Goal: Task Accomplishment & Management: Manage account settings

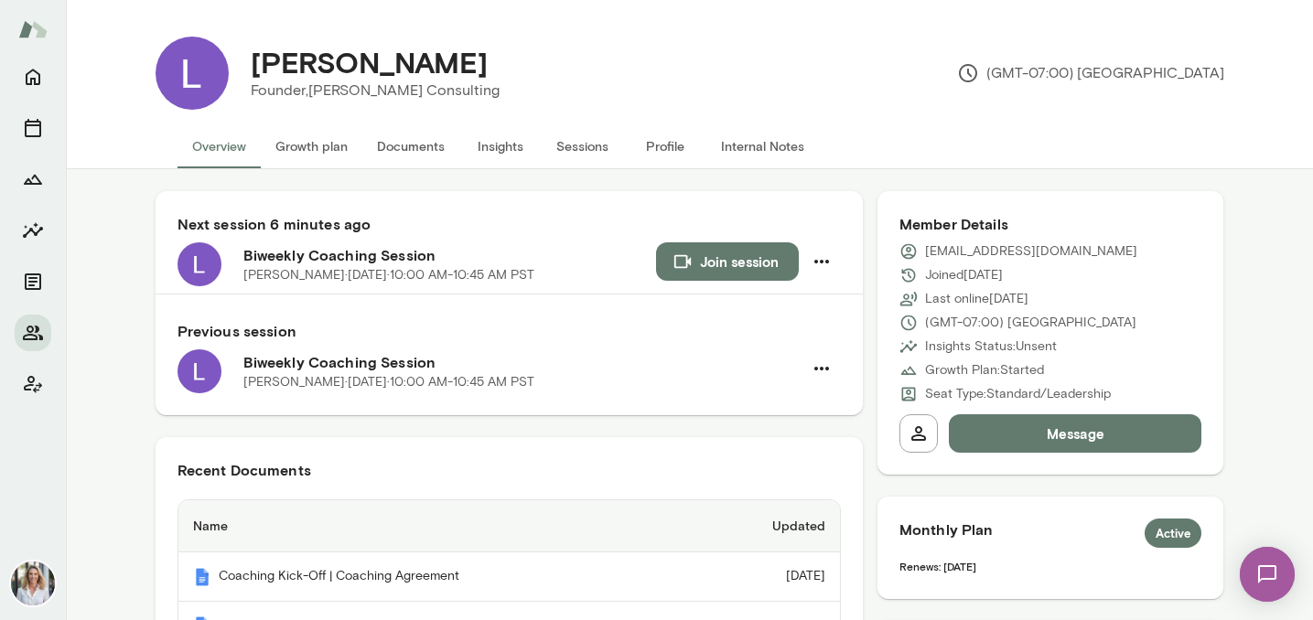
scroll to position [309, 0]
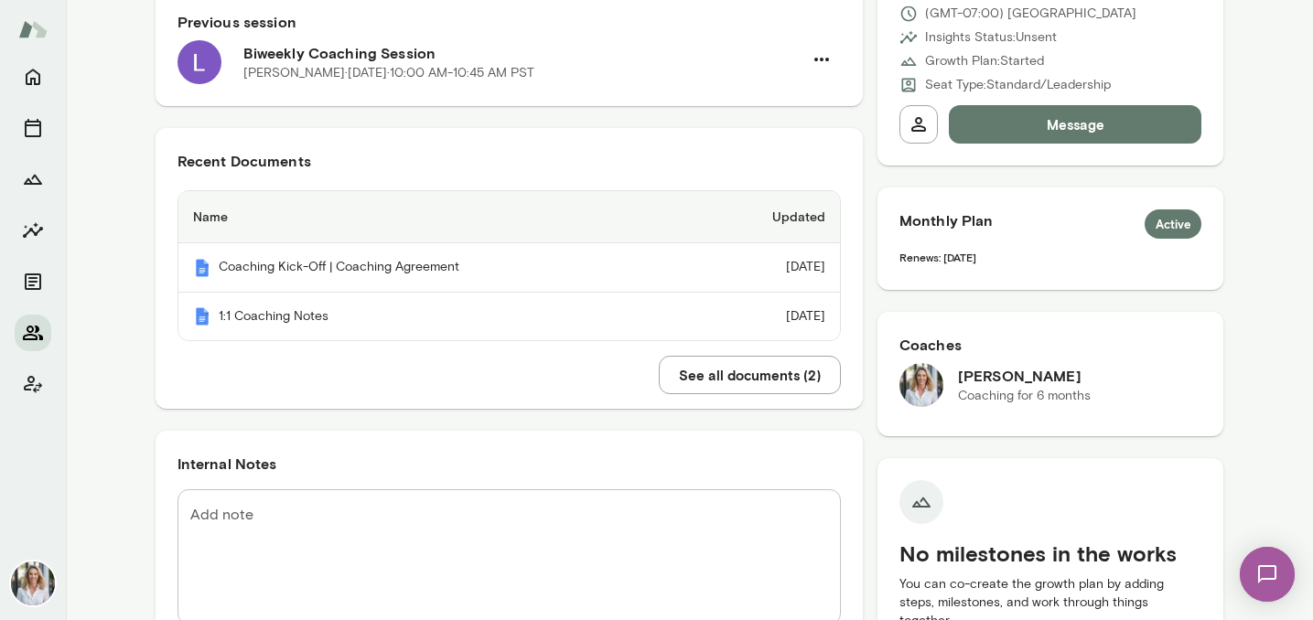
click at [38, 327] on icon "Members" at bounding box center [33, 333] width 22 height 22
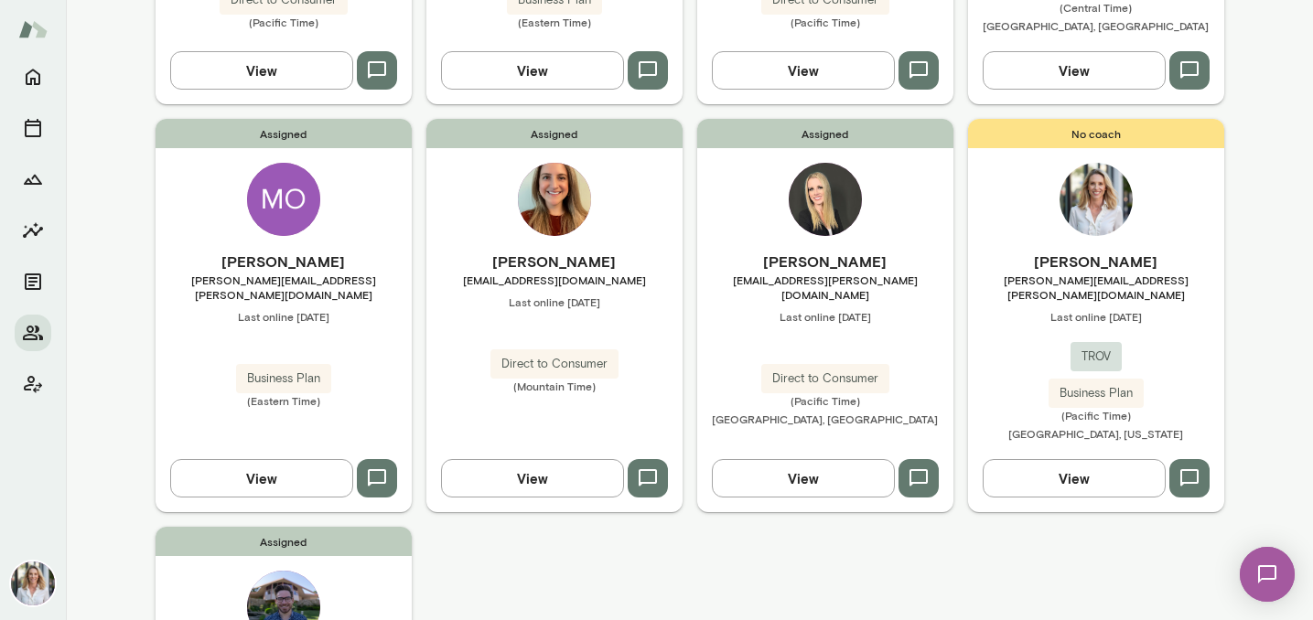
scroll to position [851, 0]
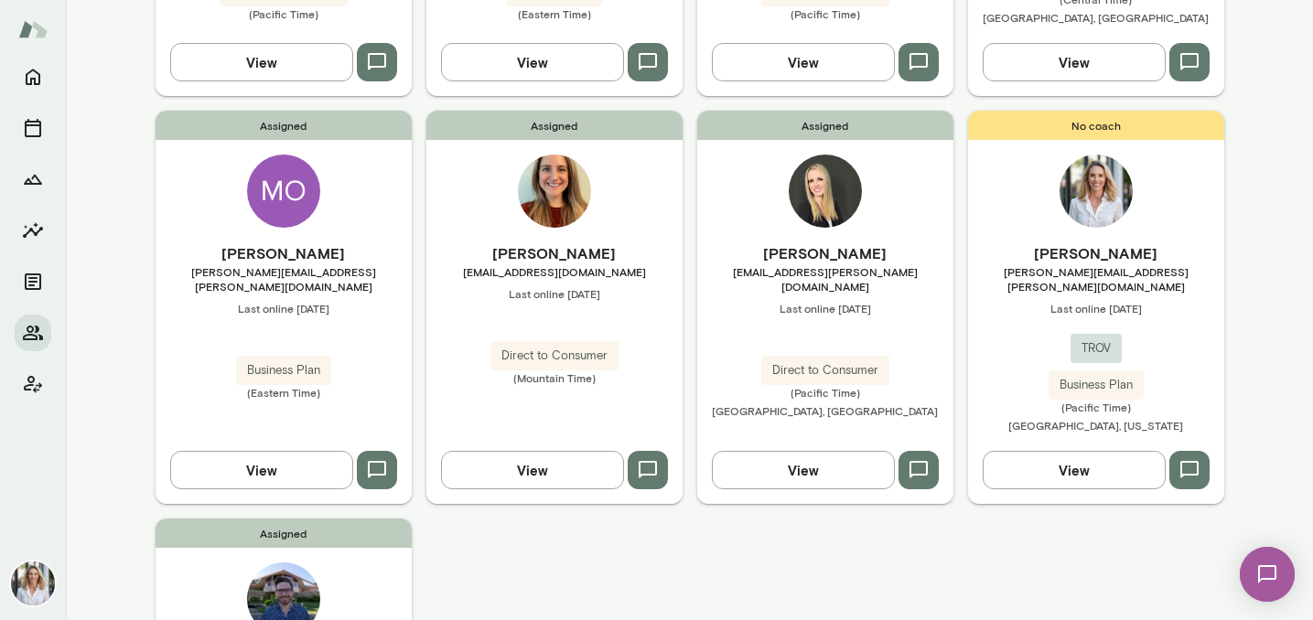
click at [643, 216] on div "Assigned [PERSON_NAME] [PERSON_NAME][EMAIL_ADDRESS][DOMAIN_NAME] Last online [D…" at bounding box center [554, 307] width 256 height 393
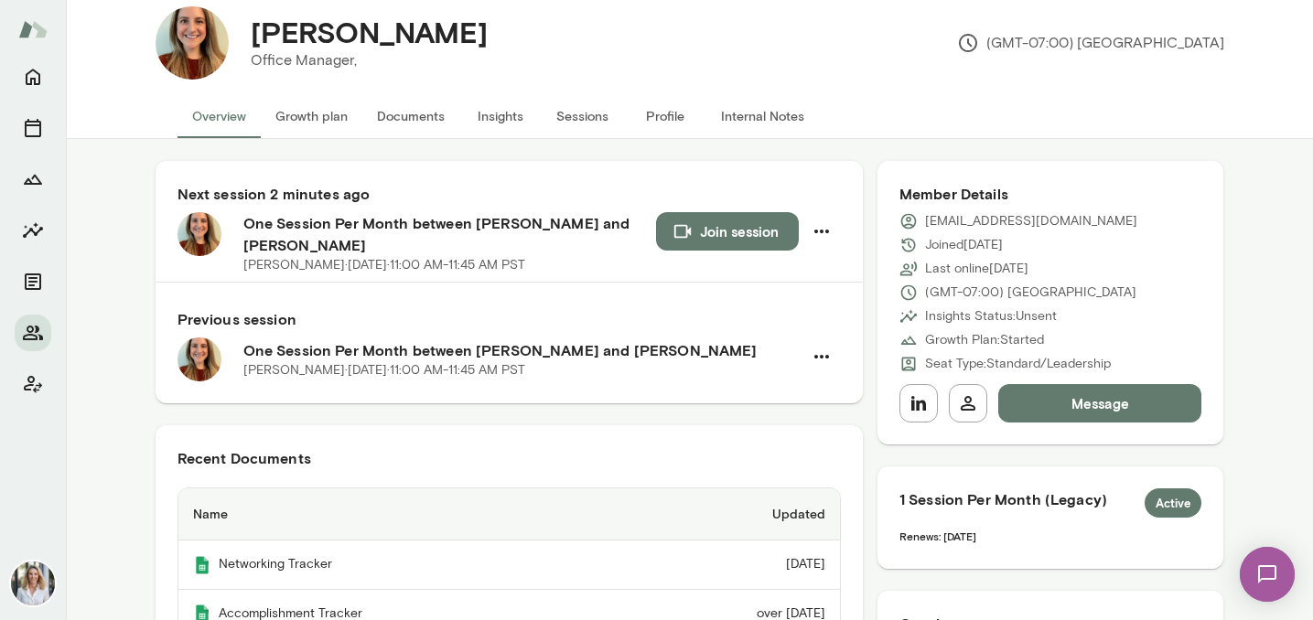
scroll to position [27, 0]
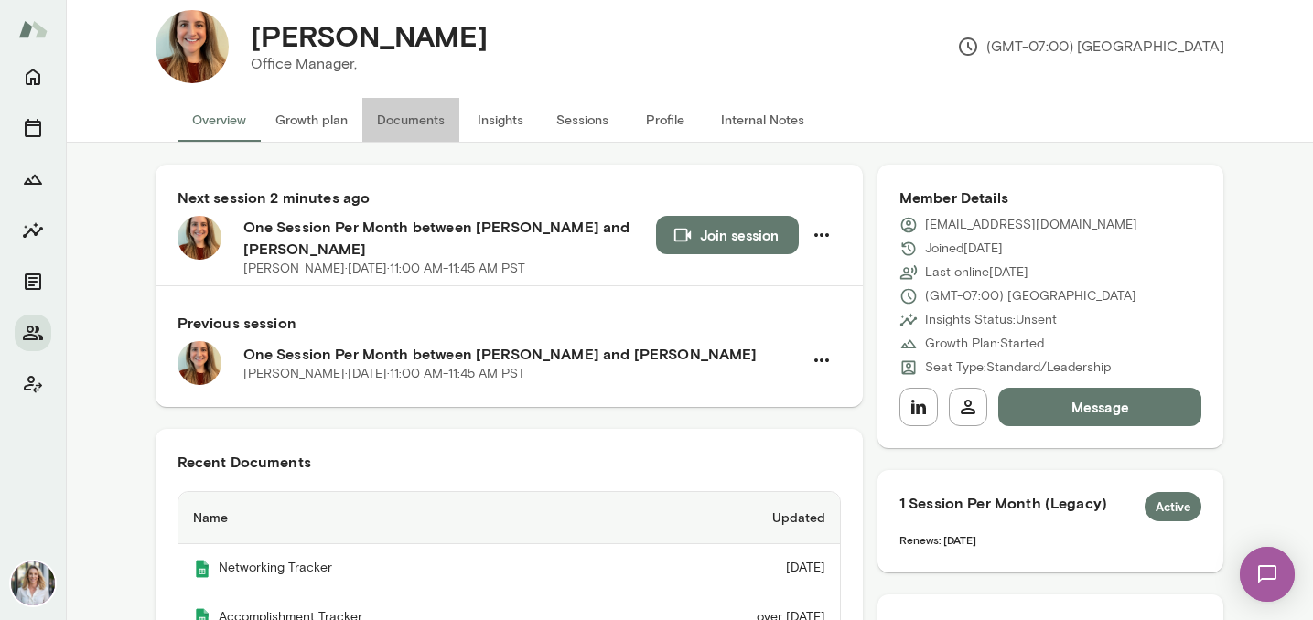
click at [425, 117] on button "Documents" at bounding box center [410, 120] width 97 height 44
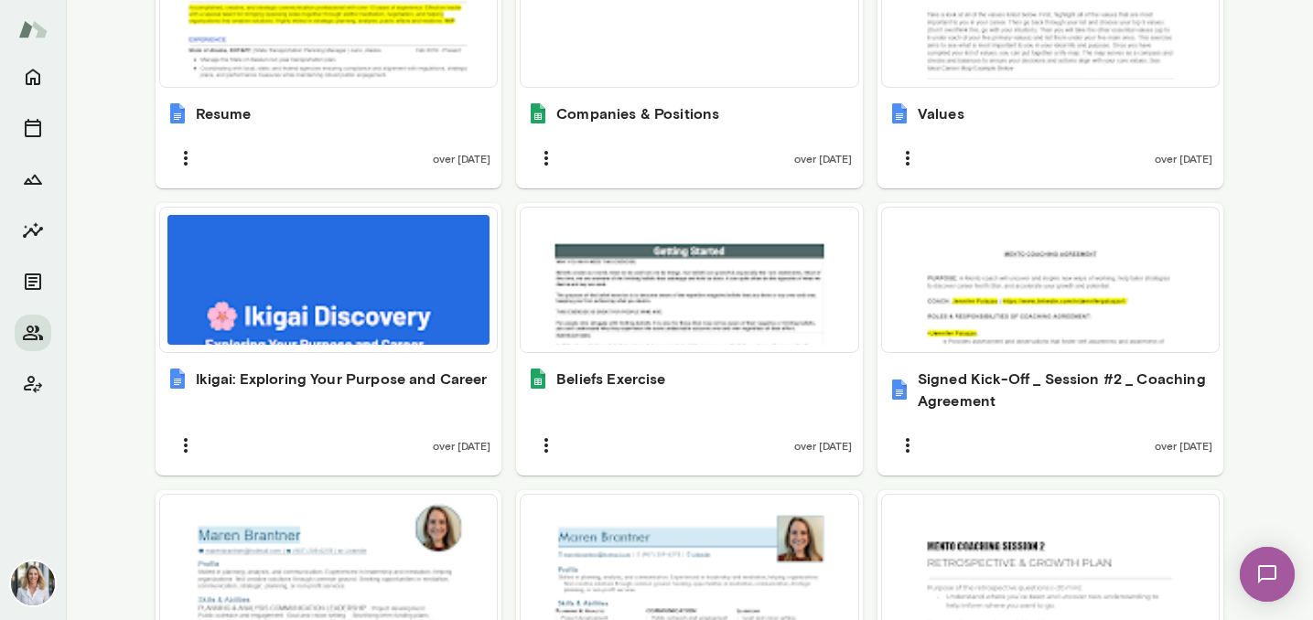
scroll to position [1315, 0]
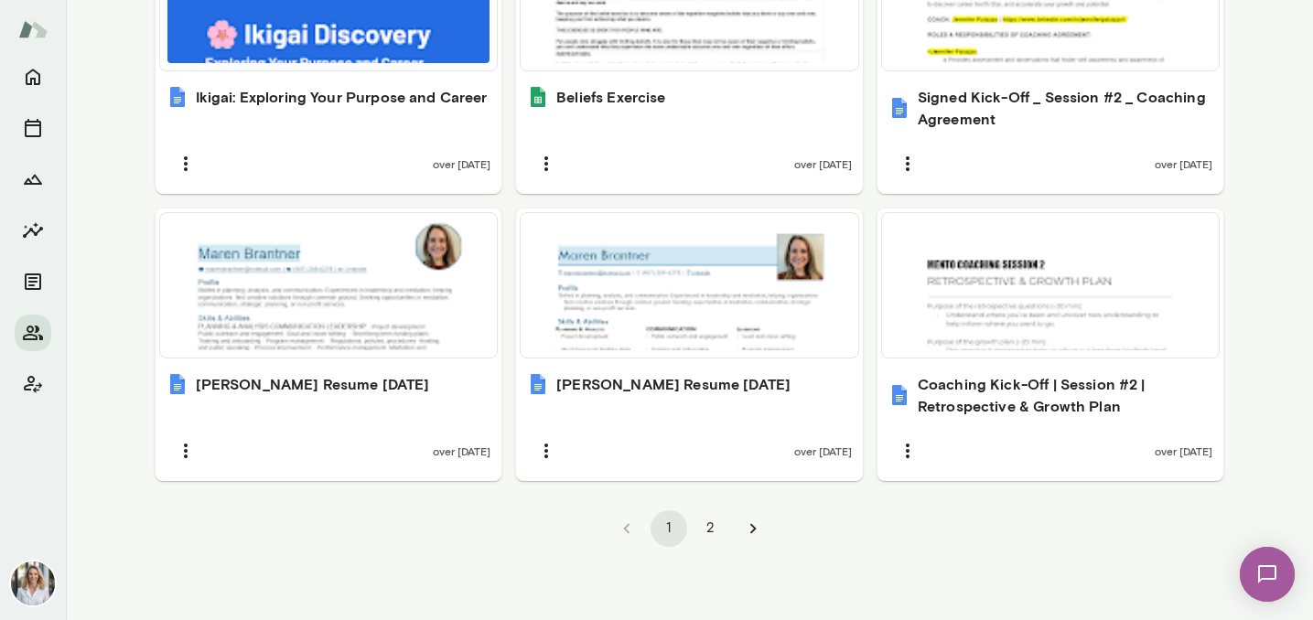
click at [713, 526] on button "2" at bounding box center [710, 528] width 37 height 37
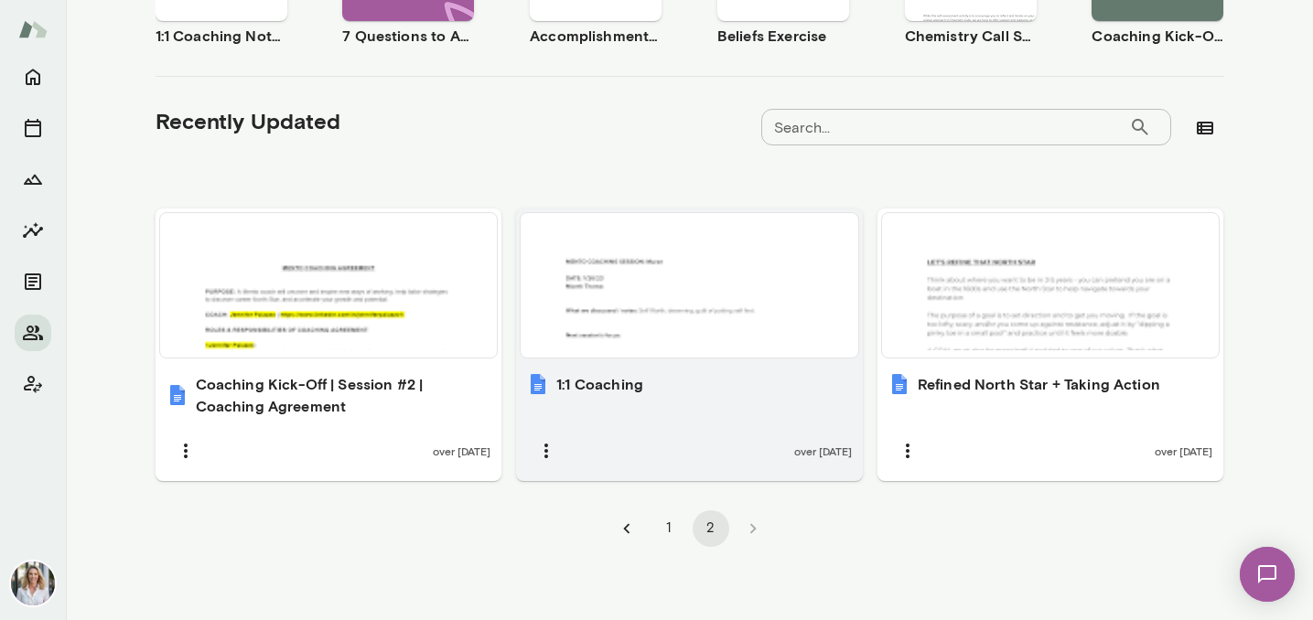
click at [773, 277] on div at bounding box center [689, 285] width 323 height 130
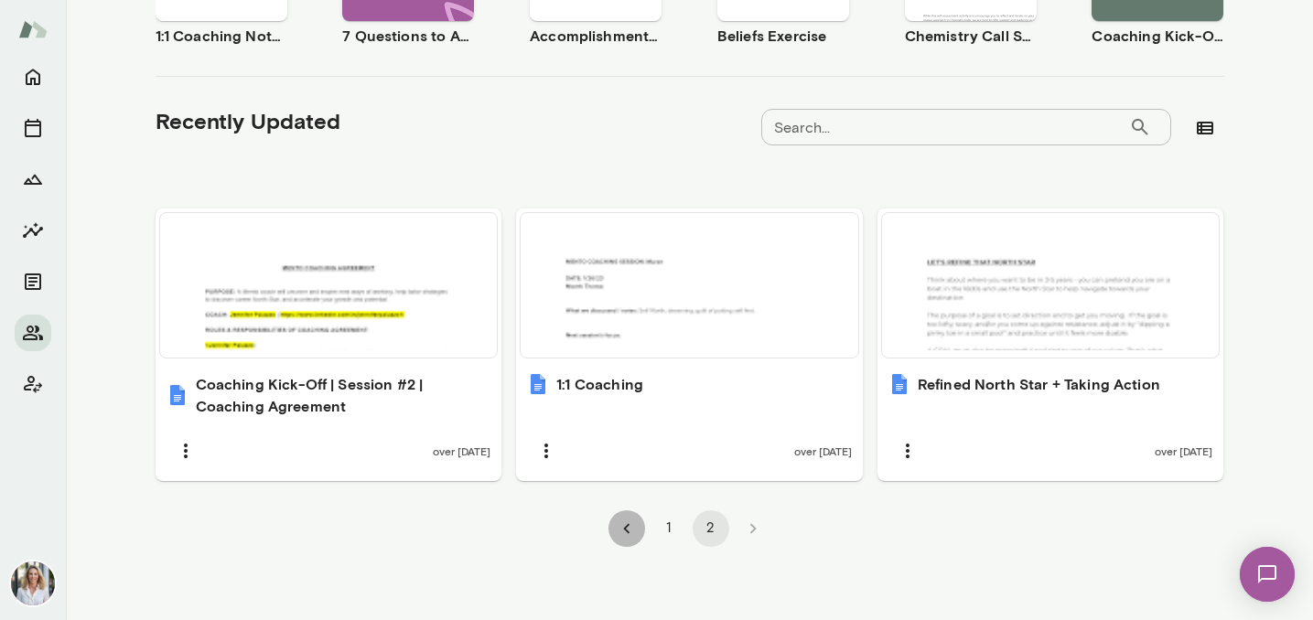
click at [629, 529] on icon "Go to previous page" at bounding box center [626, 529] width 20 height 20
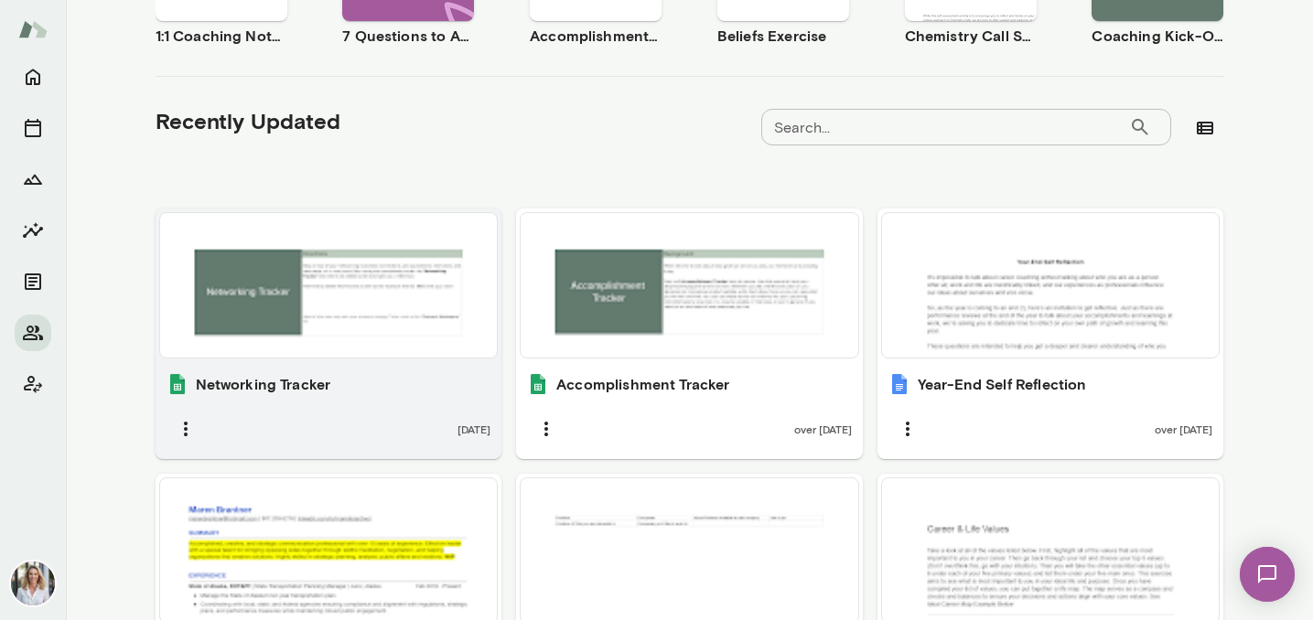
click at [440, 322] on div at bounding box center [328, 285] width 323 height 130
